Goal: Transaction & Acquisition: Download file/media

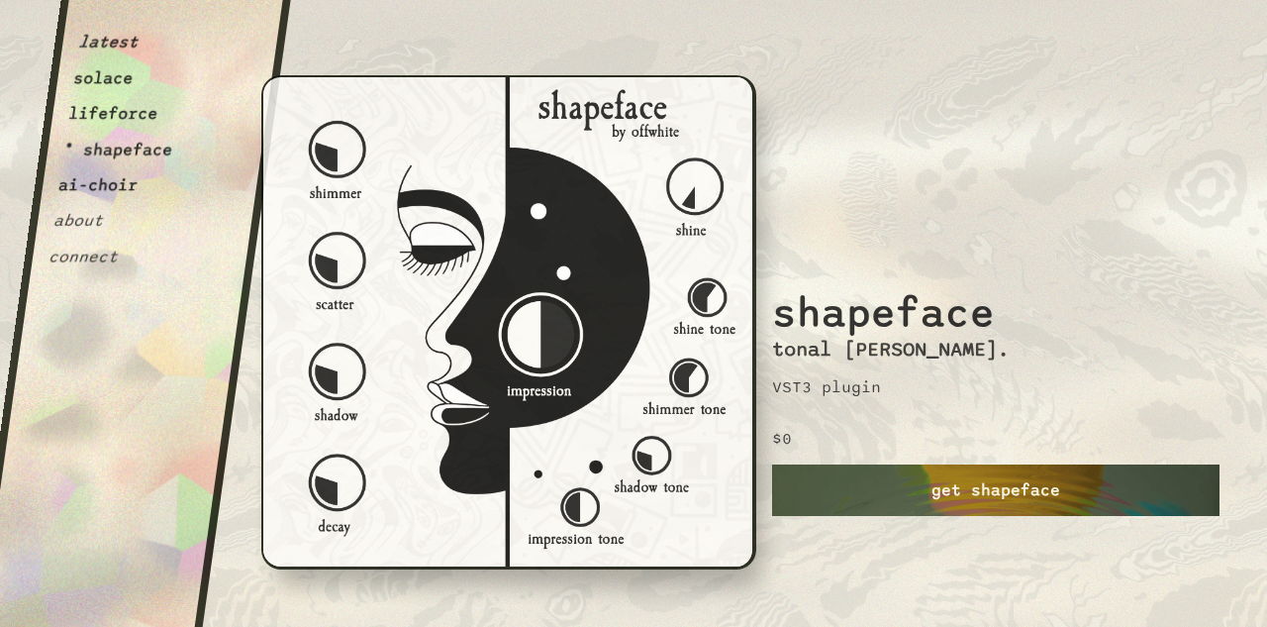
click at [942, 490] on link "get shapeface" at bounding box center [995, 489] width 447 height 51
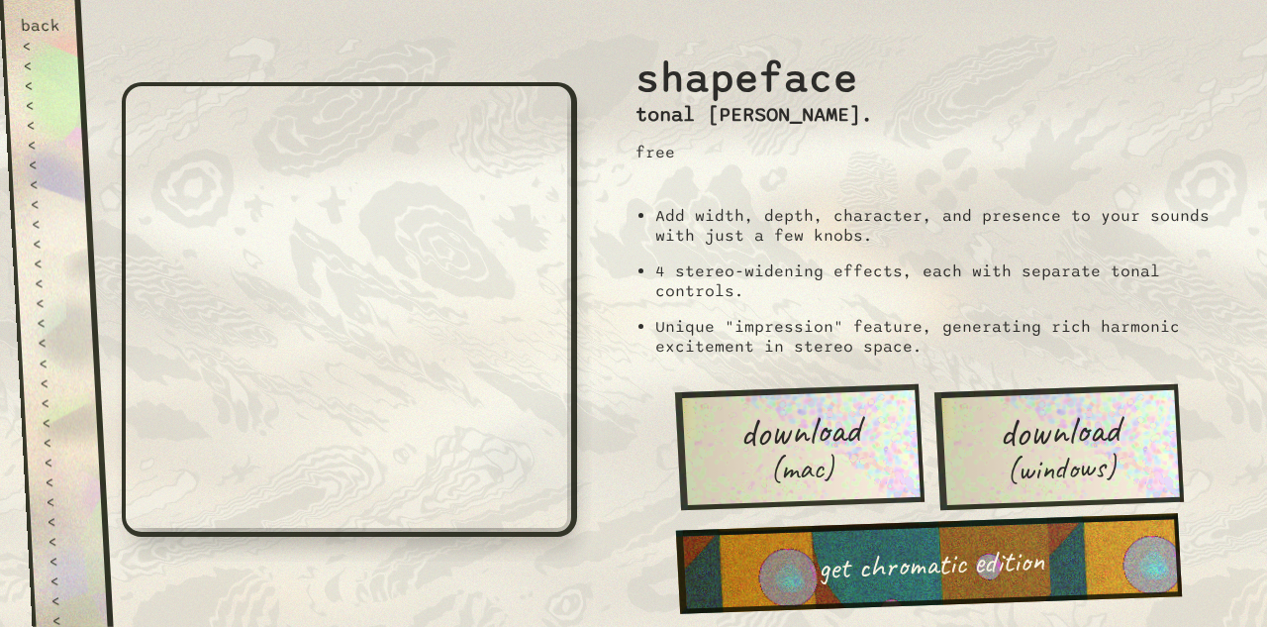
click at [789, 450] on span "(mac)" at bounding box center [802, 468] width 66 height 36
click at [43, 27] on div "back" at bounding box center [40, 26] width 41 height 20
